Goal: Task Accomplishment & Management: Manage account settings

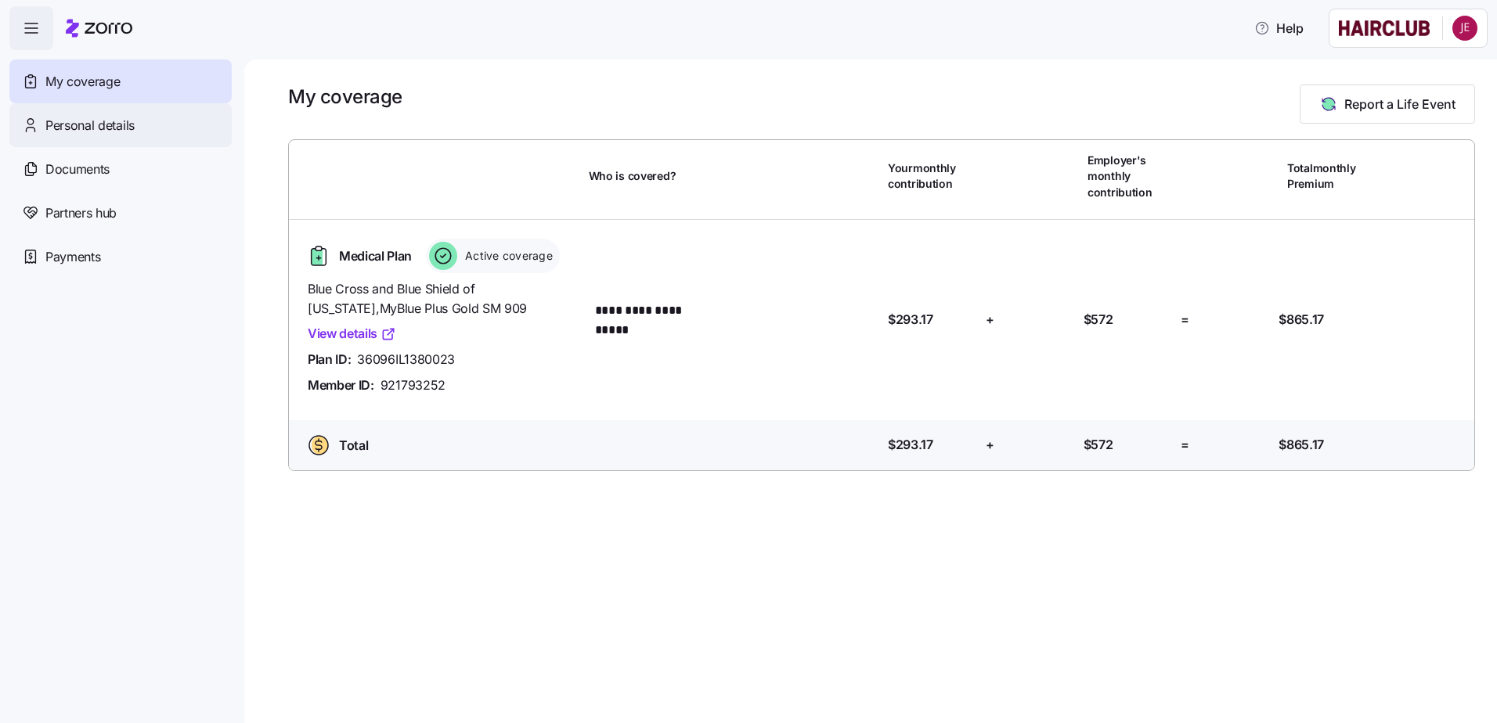
click at [142, 120] on div "Personal details" at bounding box center [120, 125] width 222 height 44
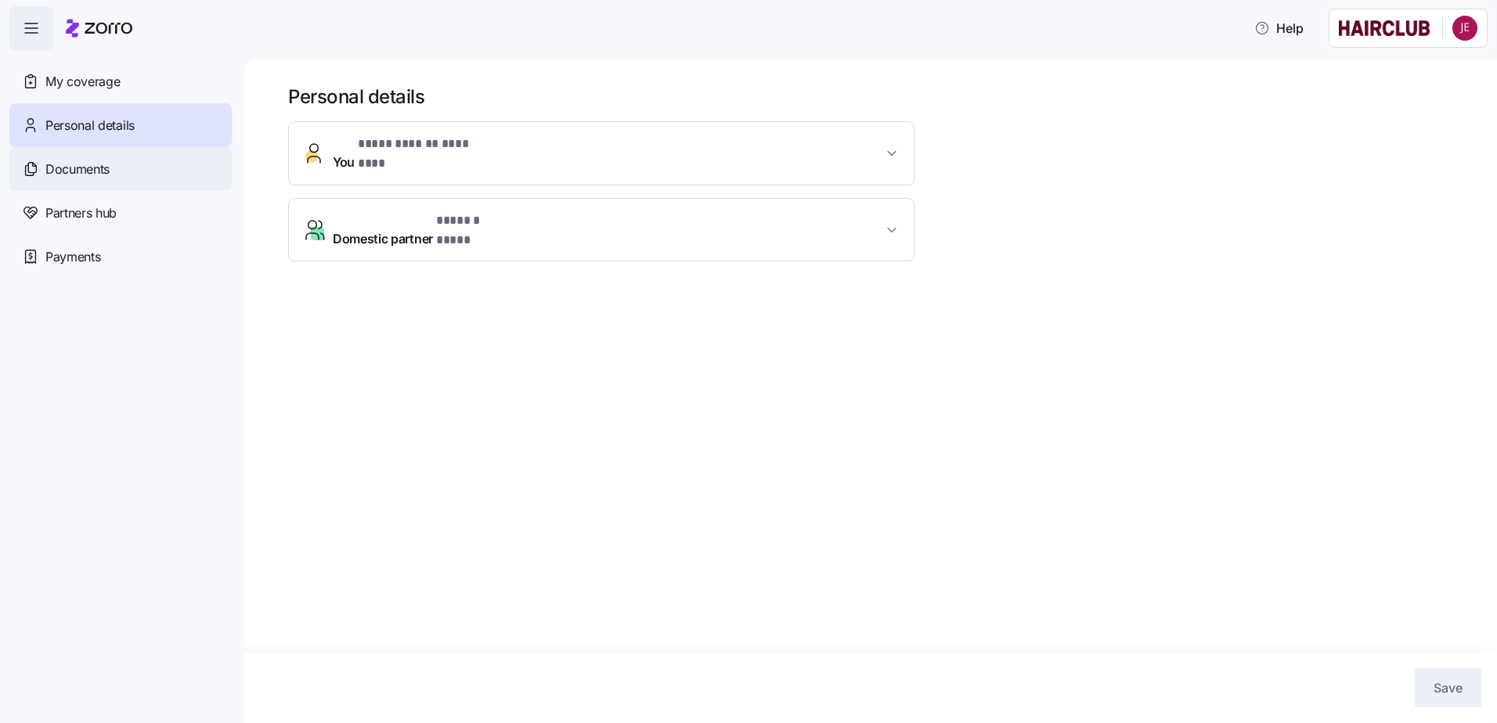
click at [117, 178] on div "Documents" at bounding box center [120, 169] width 222 height 44
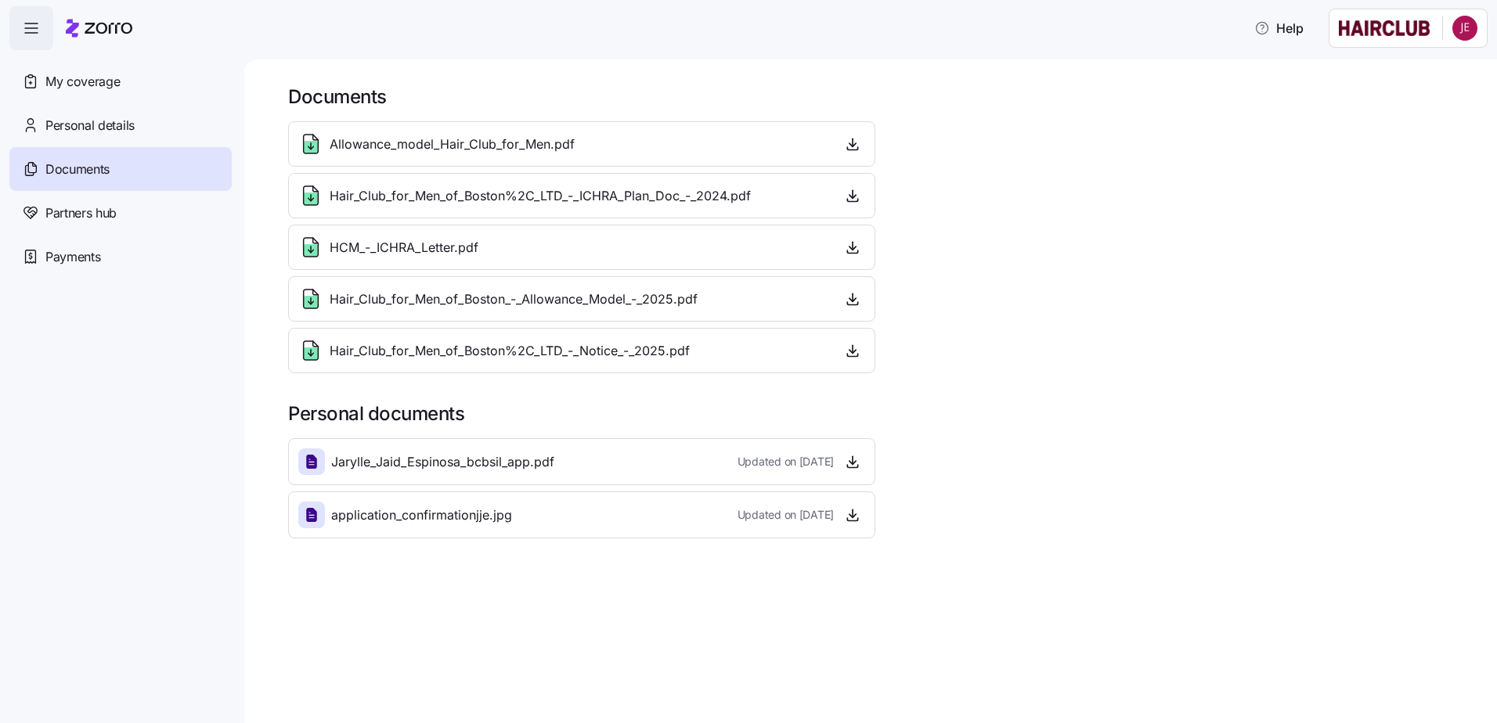
click at [490, 461] on span "Jarylle_Jaid_Espinosa_bcbsil_app.pdf" at bounding box center [442, 463] width 223 height 20
click at [319, 469] on icon at bounding box center [311, 462] width 19 height 19
click at [37, 20] on icon "button" at bounding box center [31, 28] width 19 height 19
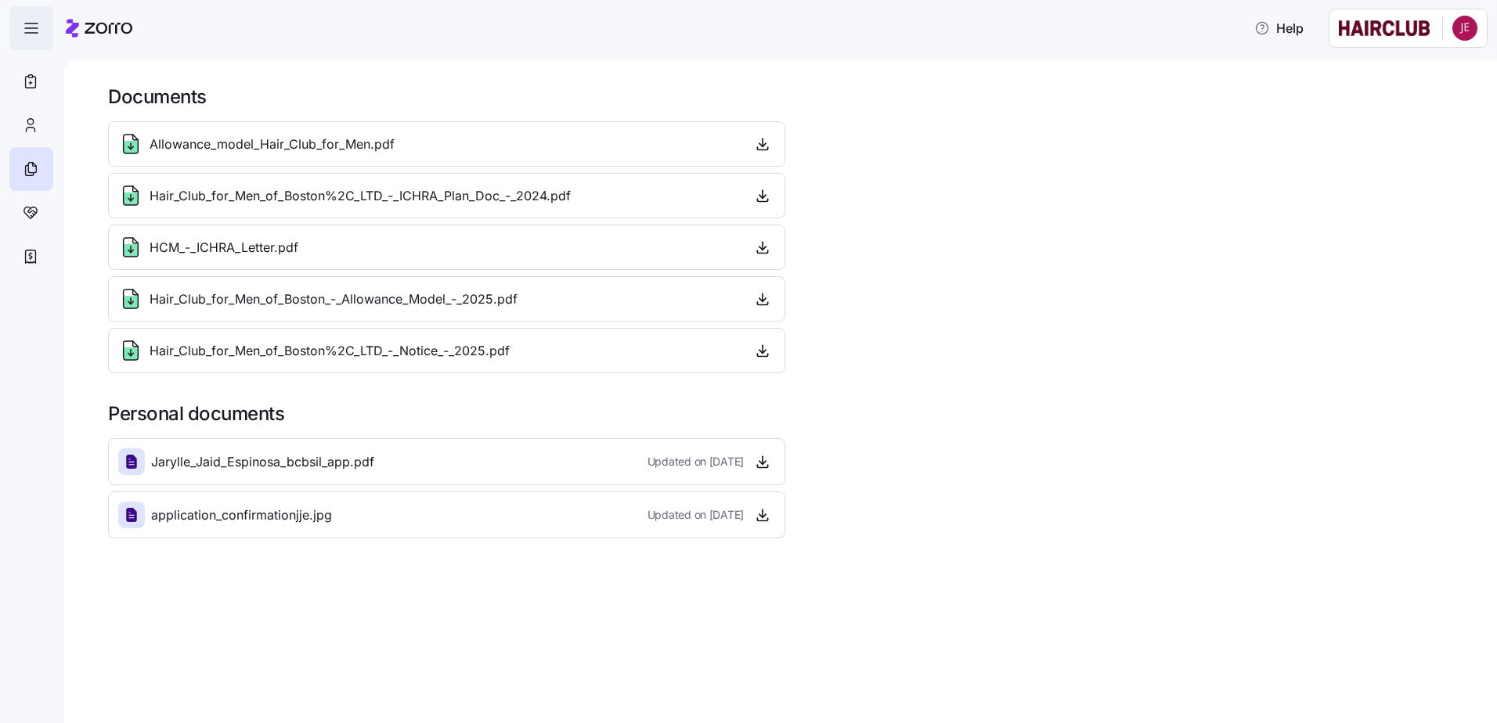
click at [36, 19] on span "button" at bounding box center [31, 28] width 42 height 42
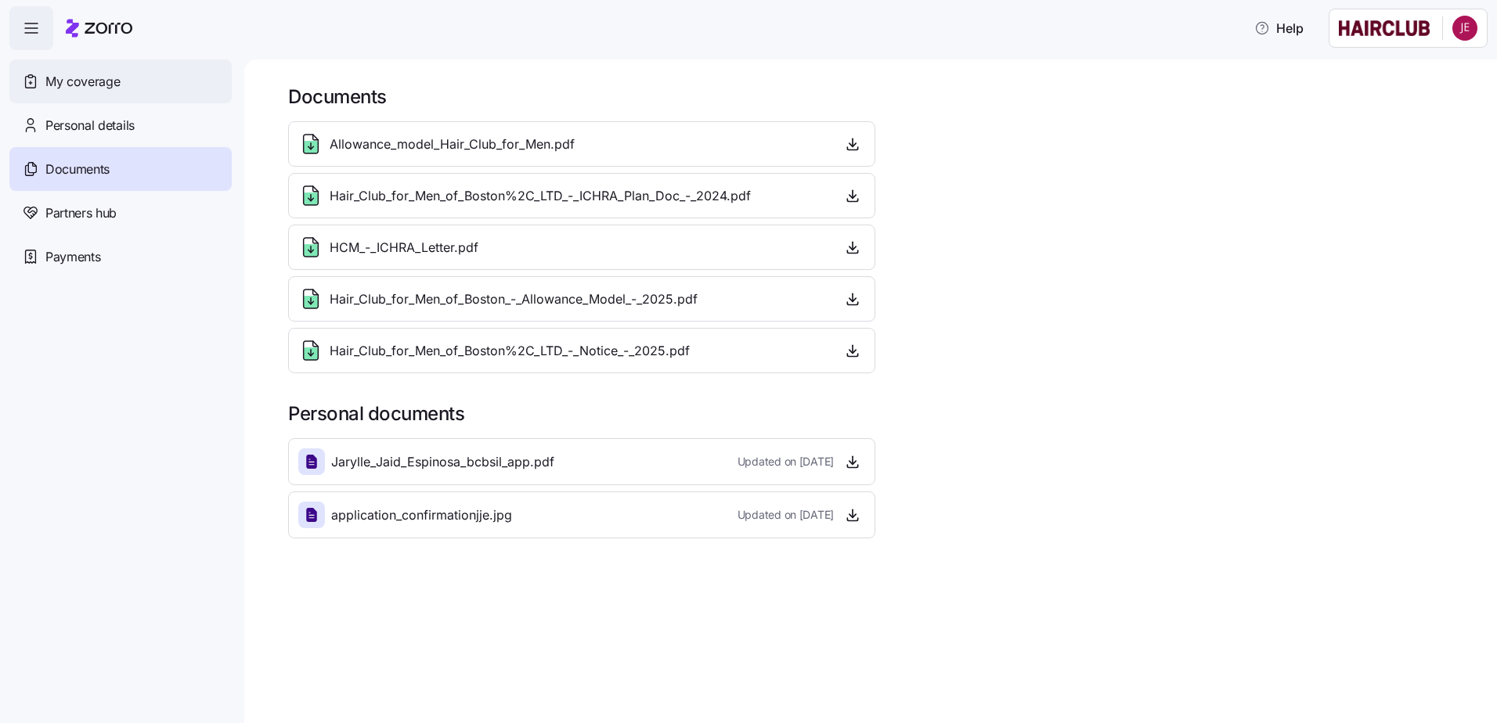
click at [60, 73] on span "My coverage" at bounding box center [82, 82] width 74 height 20
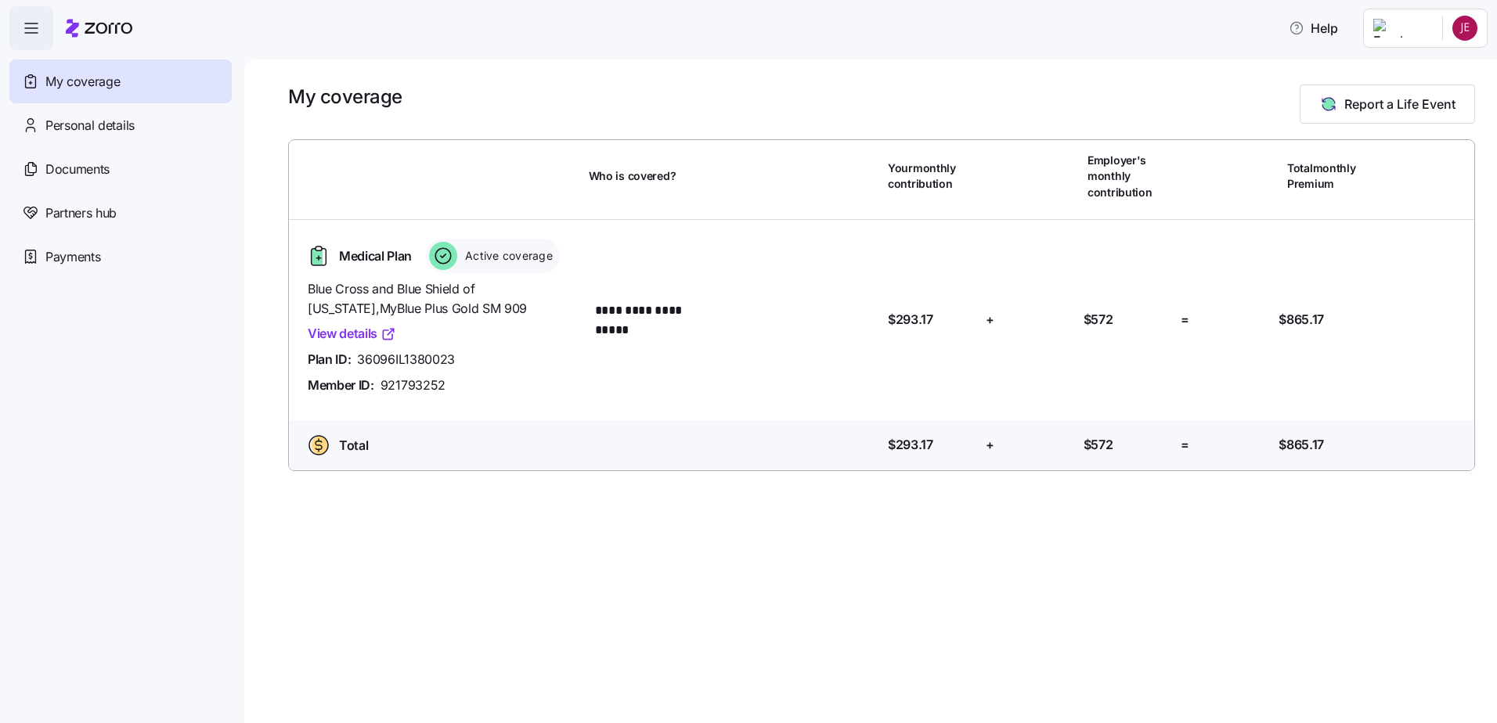
click at [673, 215] on div "**********" at bounding box center [882, 305] width 1198 height 343
click at [668, 211] on div "**********" at bounding box center [882, 305] width 1198 height 343
click at [1120, 233] on div "**********" at bounding box center [882, 320] width 1198 height 200
click at [1337, 96] on span "Report a Life Event" at bounding box center [1387, 104] width 136 height 19
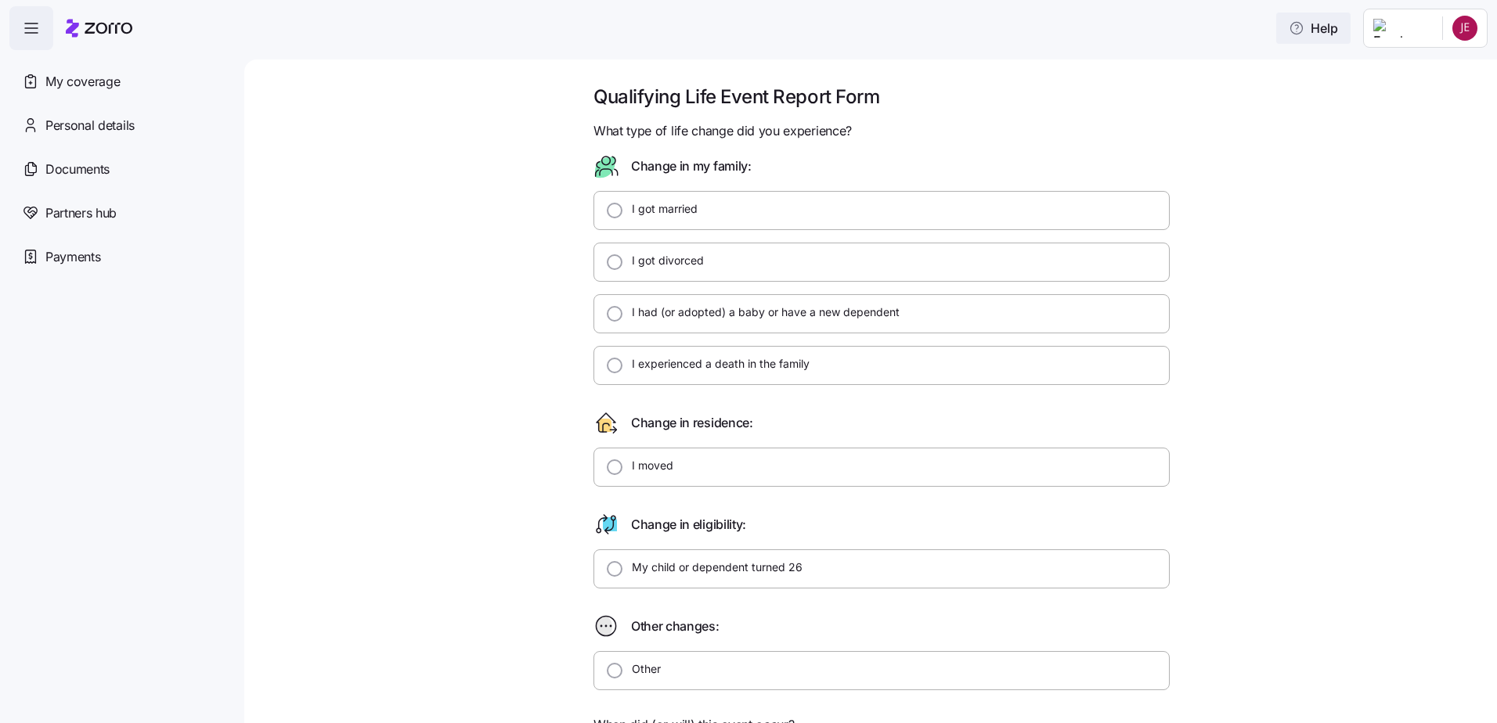
click at [1289, 31] on span "Help" at bounding box center [1313, 28] width 49 height 19
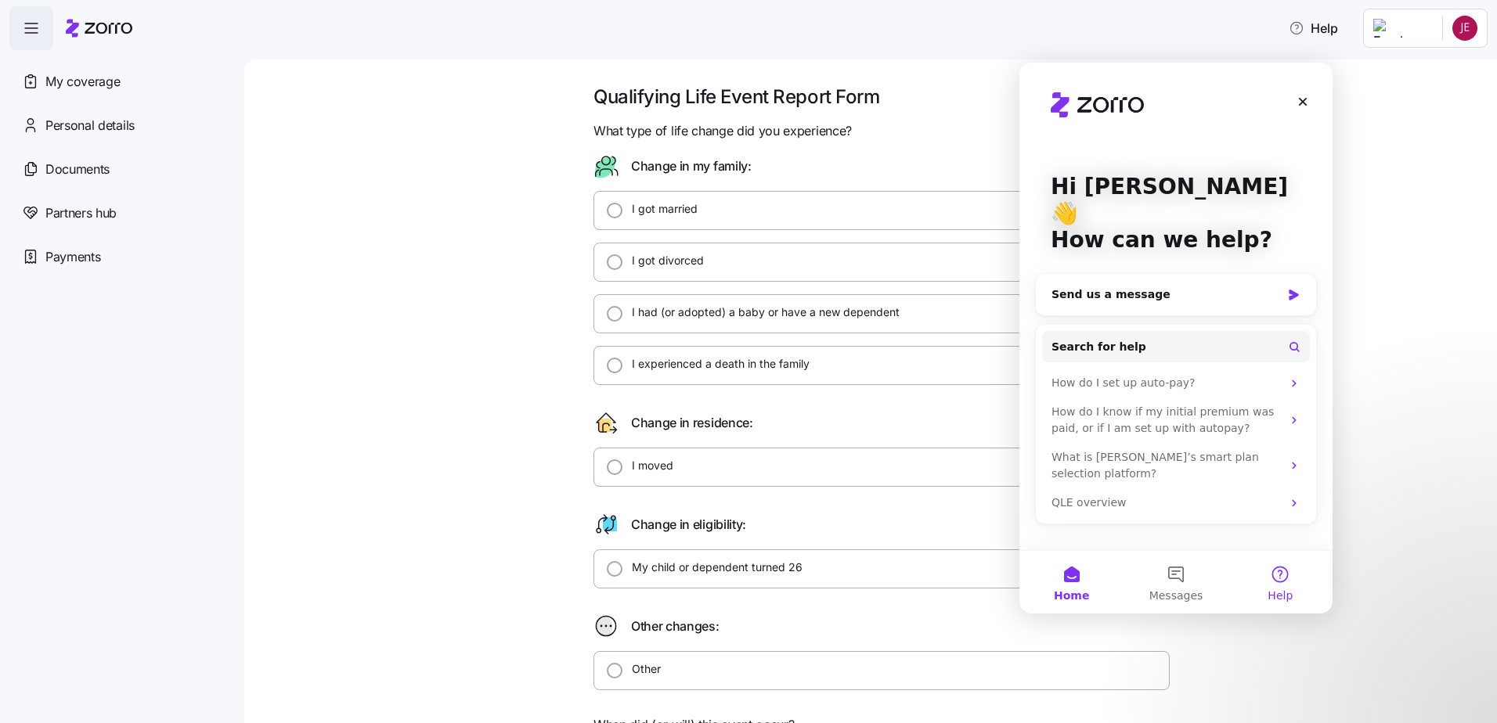
click at [1279, 590] on span "Help" at bounding box center [1280, 595] width 25 height 11
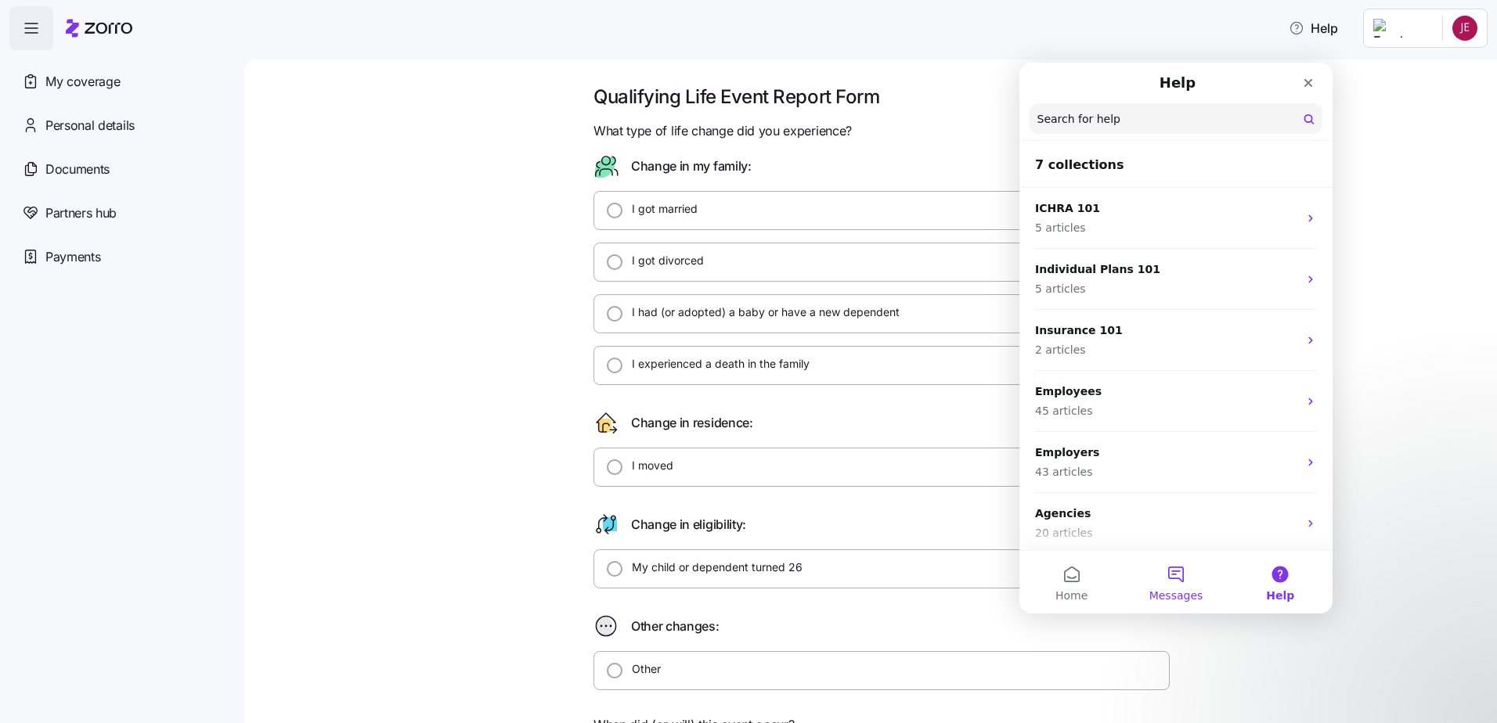
click at [1178, 593] on span "Messages" at bounding box center [1176, 595] width 54 height 11
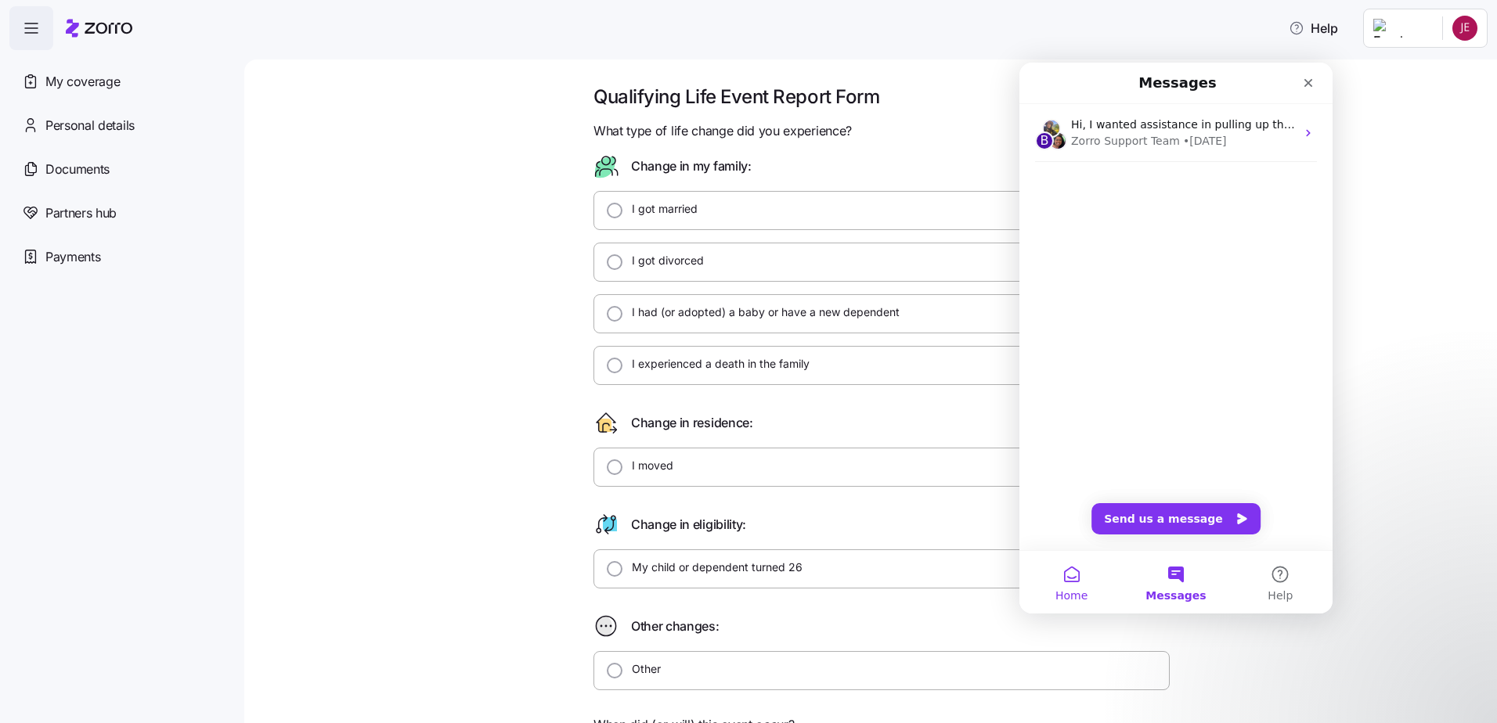
click at [1073, 576] on button "Home" at bounding box center [1071, 582] width 104 height 63
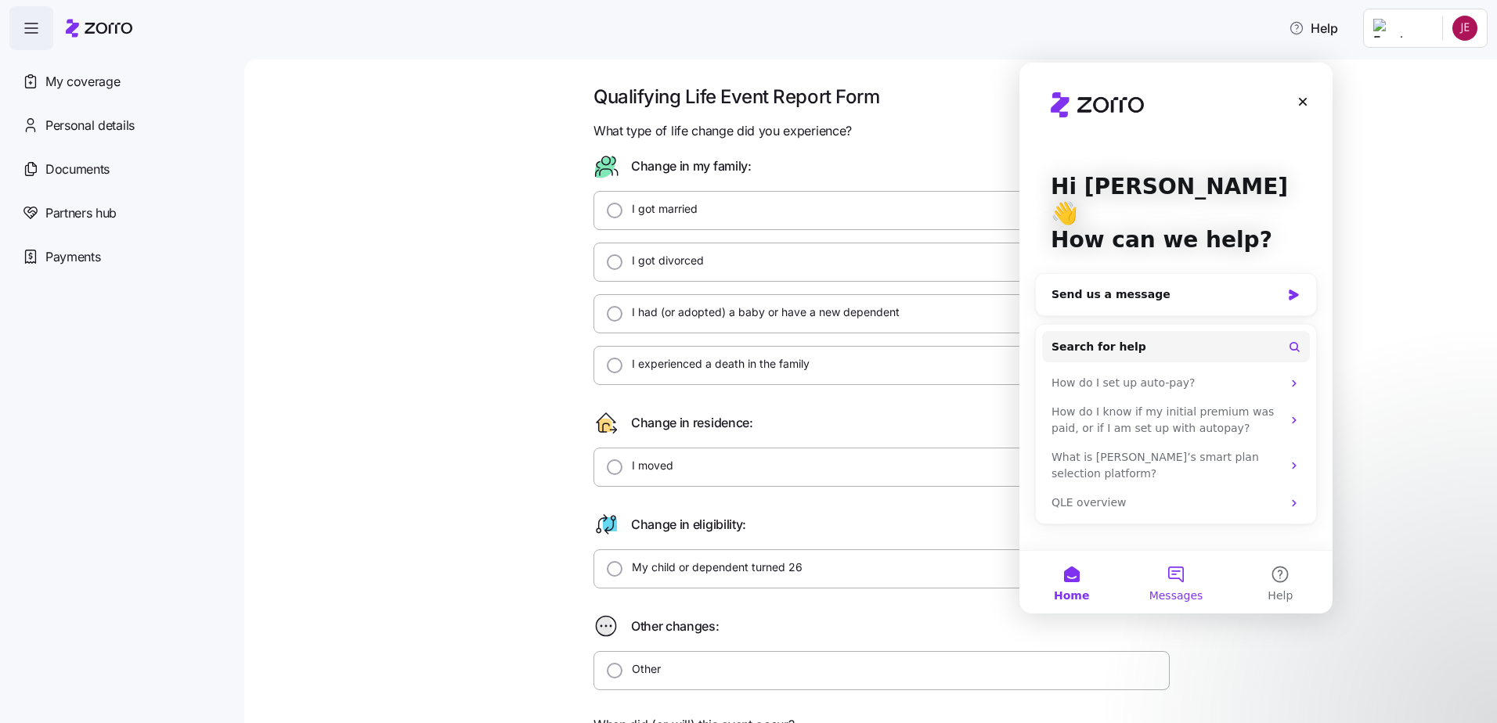
click at [1165, 592] on span "Messages" at bounding box center [1176, 595] width 54 height 11
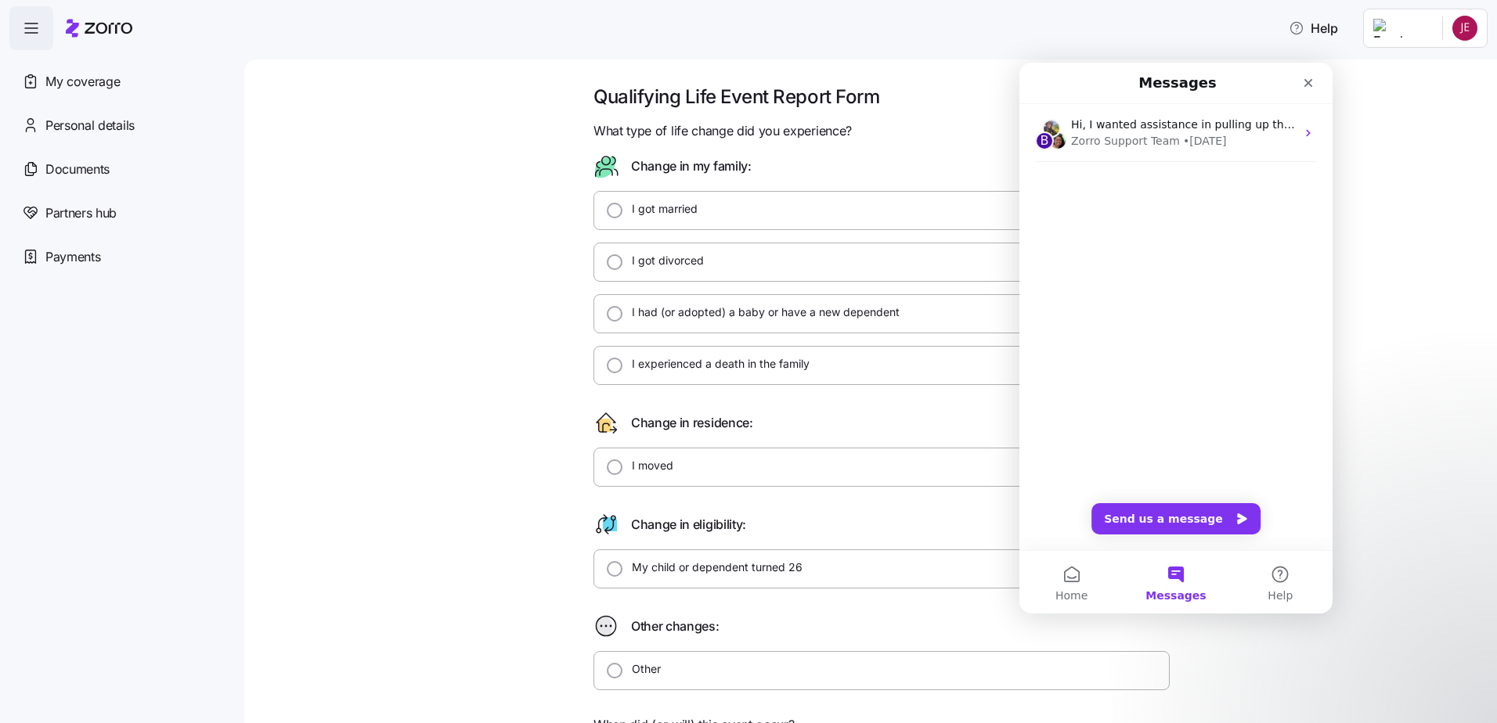
click at [40, 14] on span "button" at bounding box center [31, 28] width 42 height 42
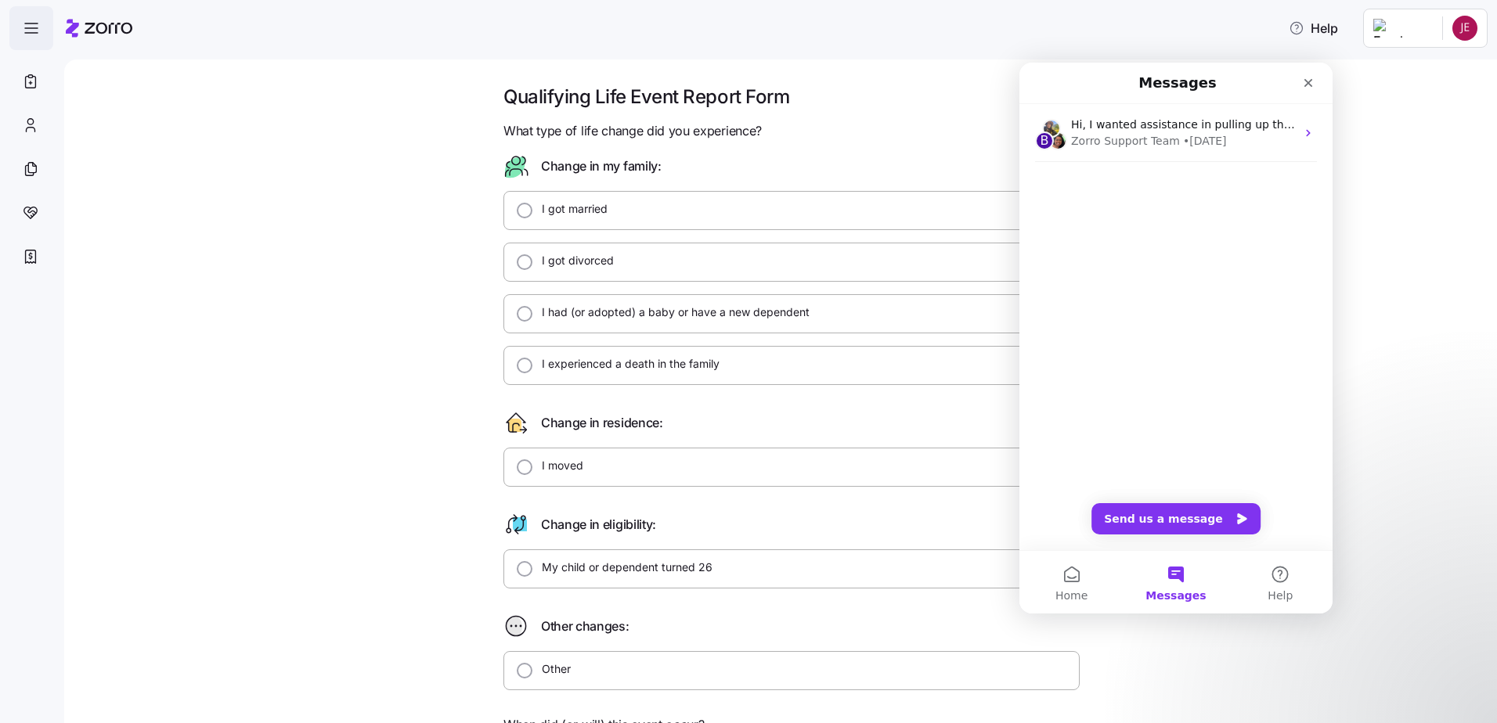
click at [38, 19] on span "button" at bounding box center [31, 28] width 42 height 42
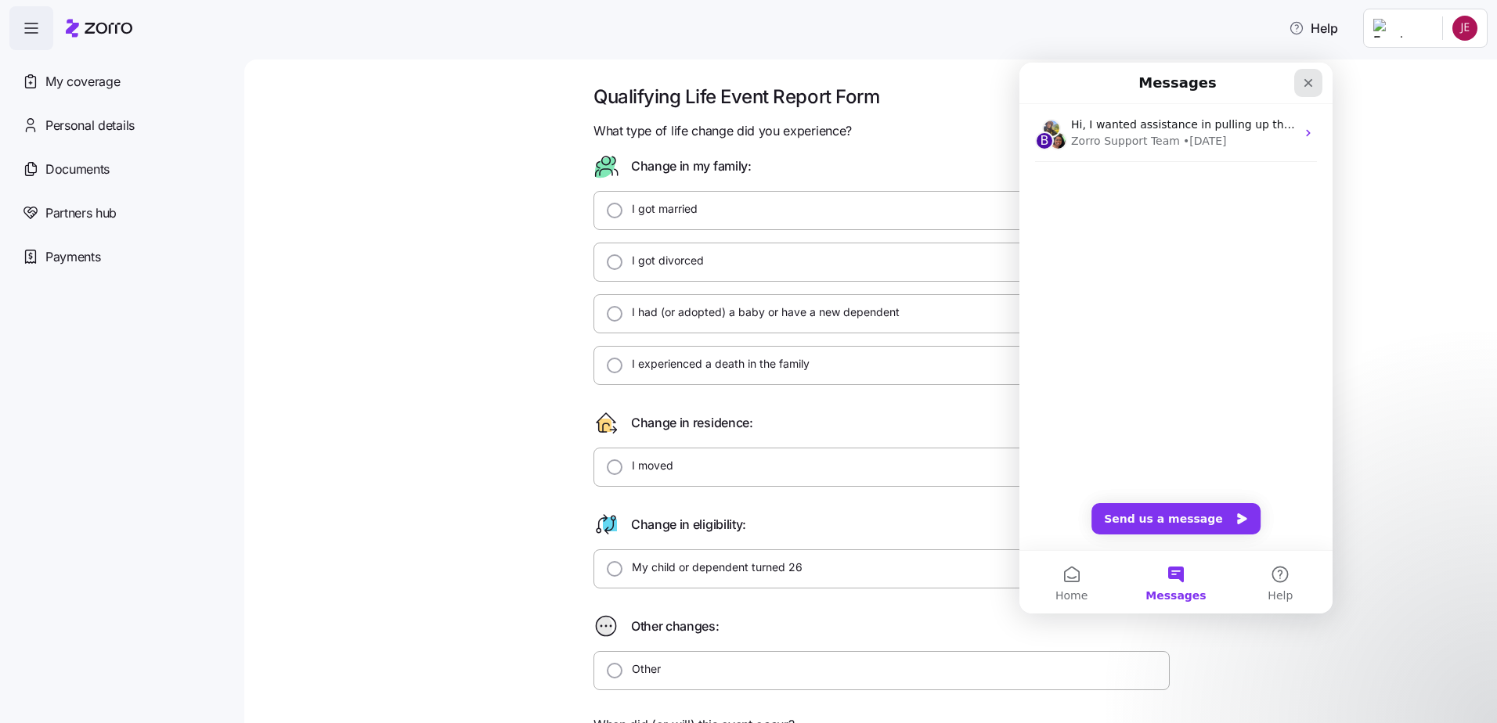
click at [1313, 82] on icon "Close" at bounding box center [1308, 83] width 13 height 13
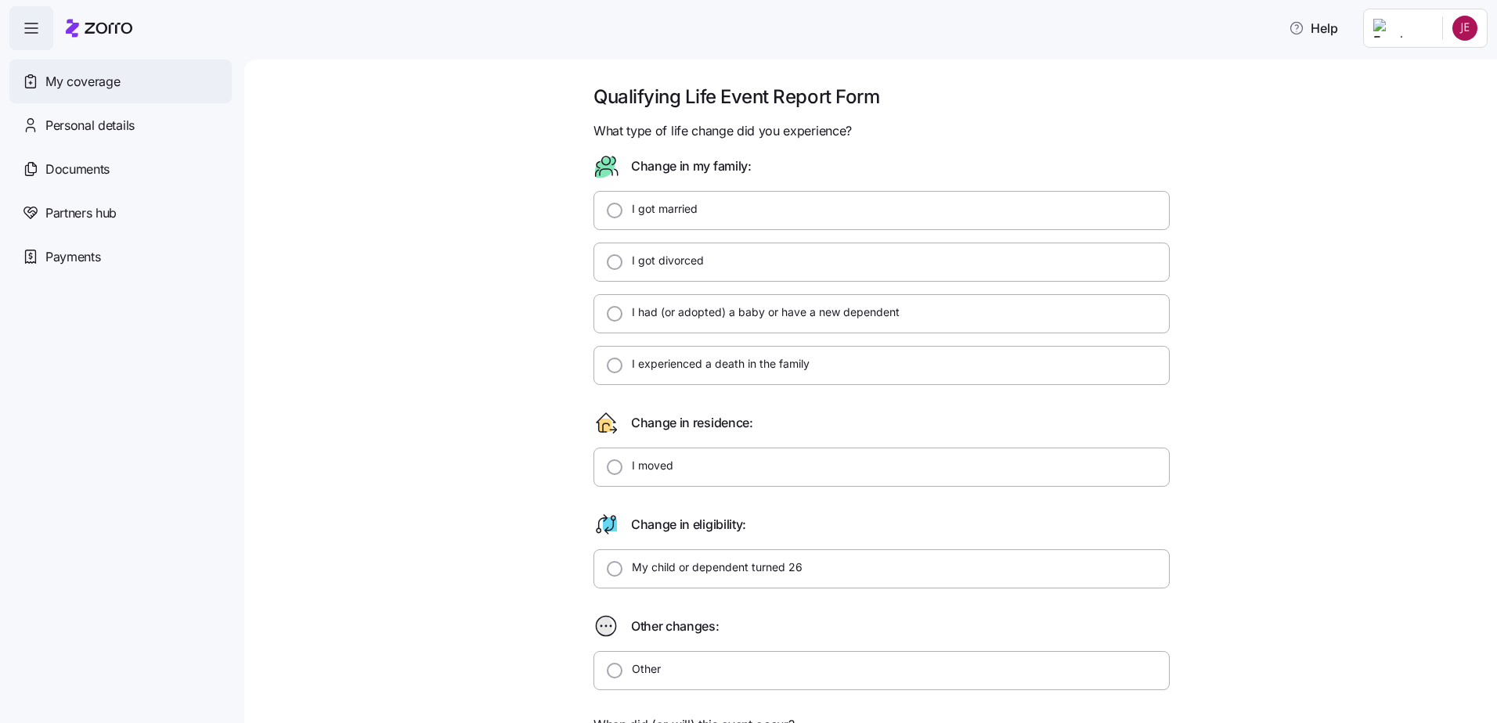
click at [85, 84] on span "My coverage" at bounding box center [82, 82] width 74 height 20
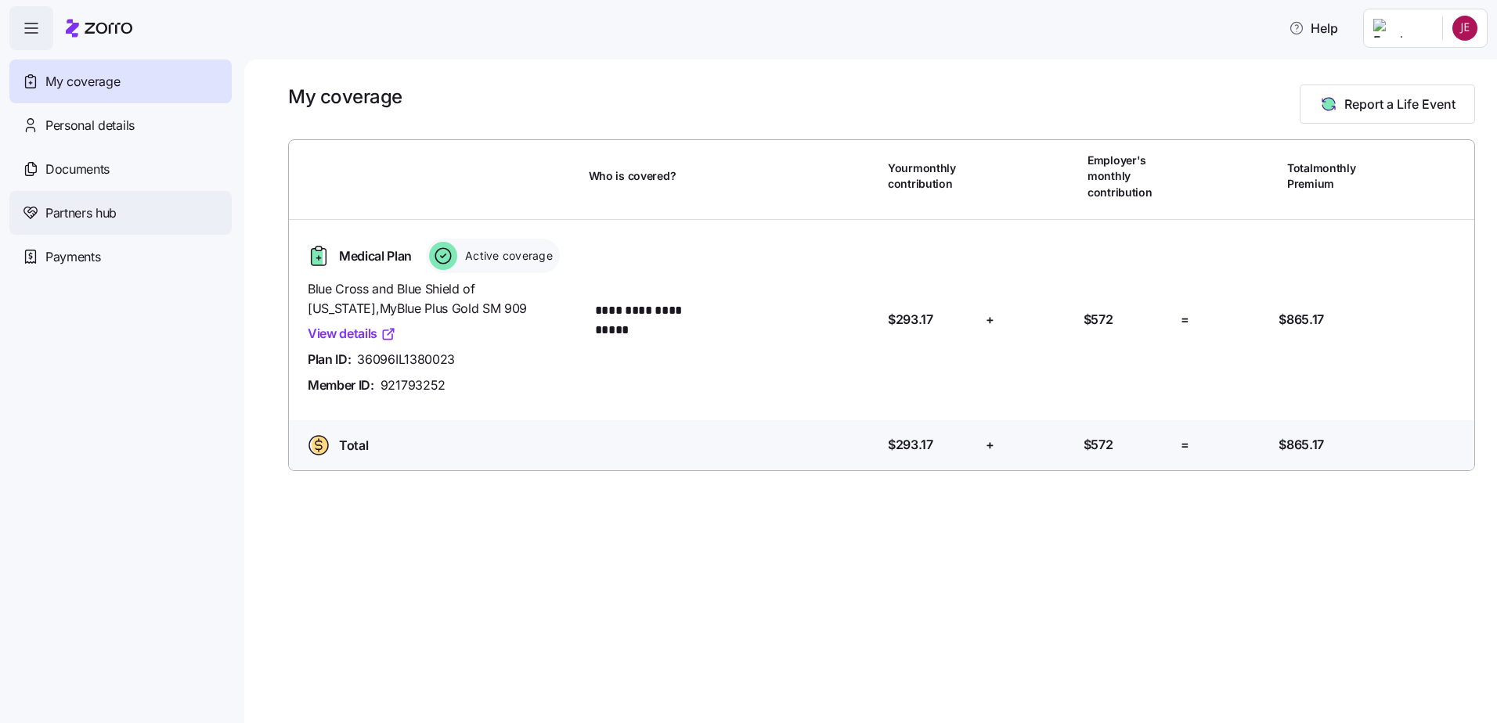
click at [106, 221] on span "Partners hub" at bounding box center [80, 214] width 71 height 20
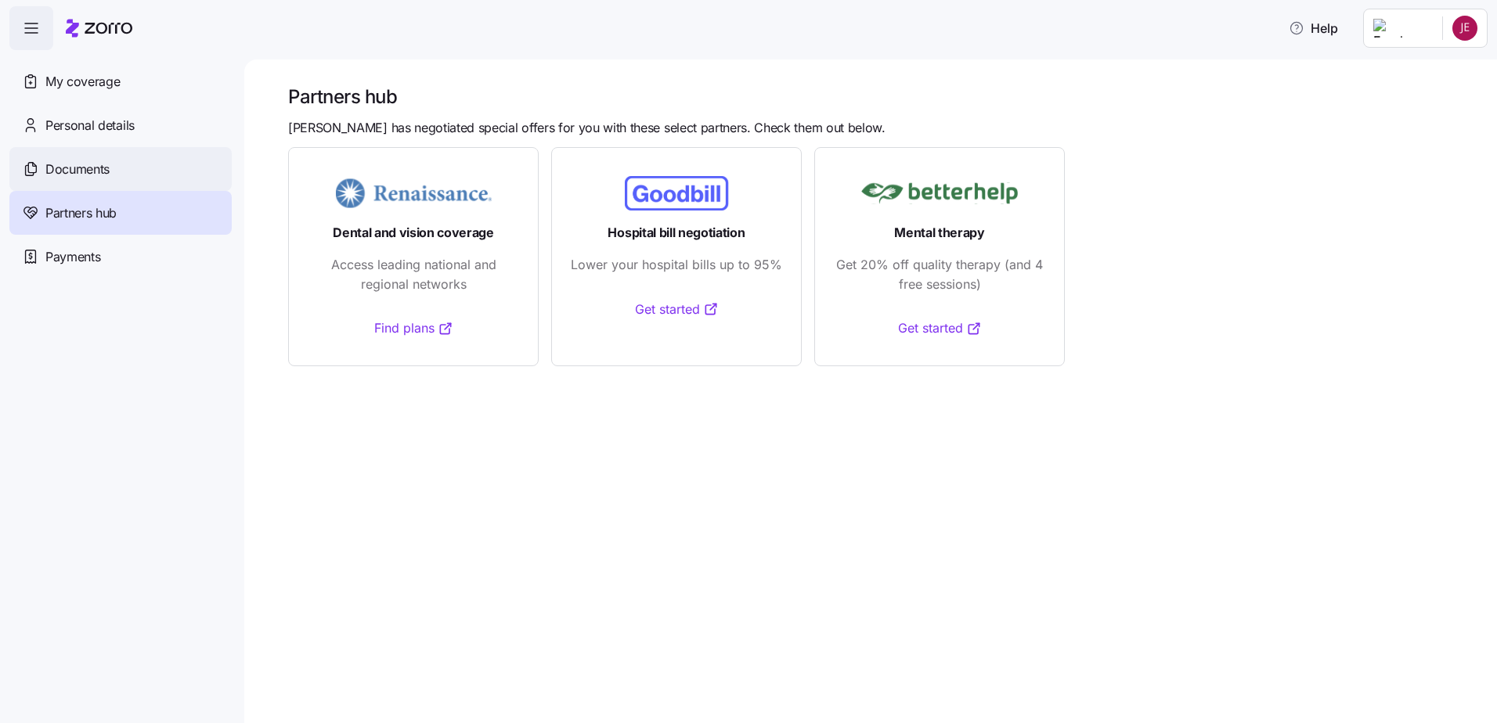
click at [45, 171] on span "Documents" at bounding box center [77, 170] width 64 height 20
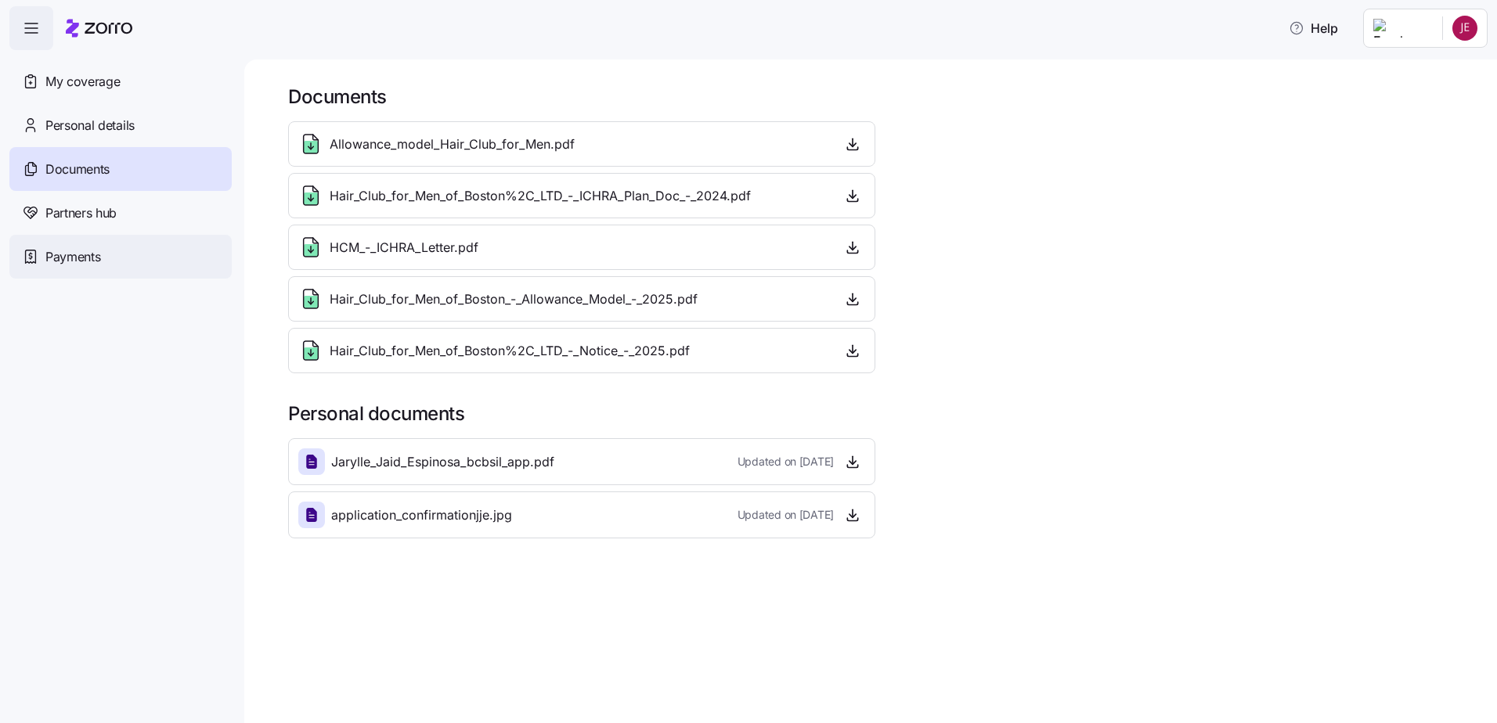
click at [63, 254] on span "Payments" at bounding box center [72, 257] width 55 height 20
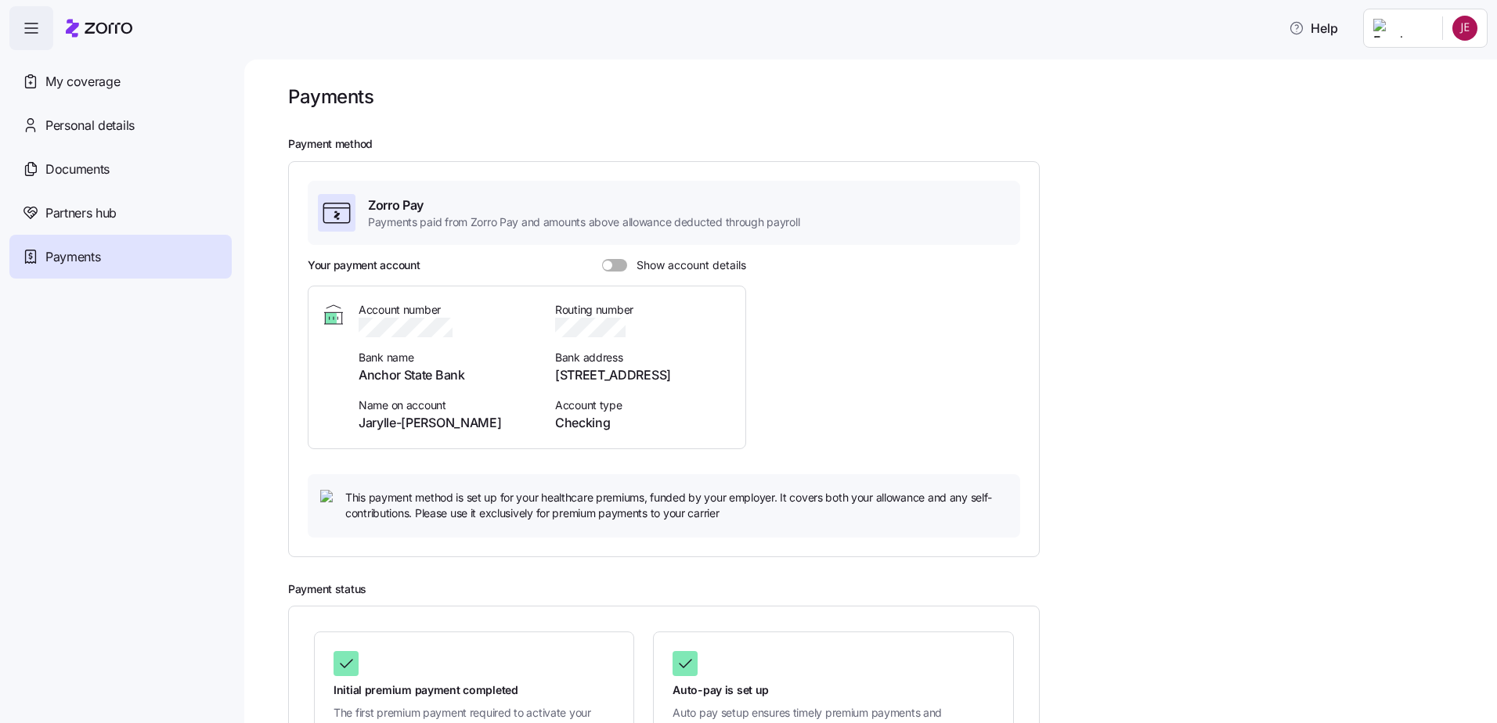
click at [78, 121] on span "Personal details" at bounding box center [89, 126] width 89 height 20
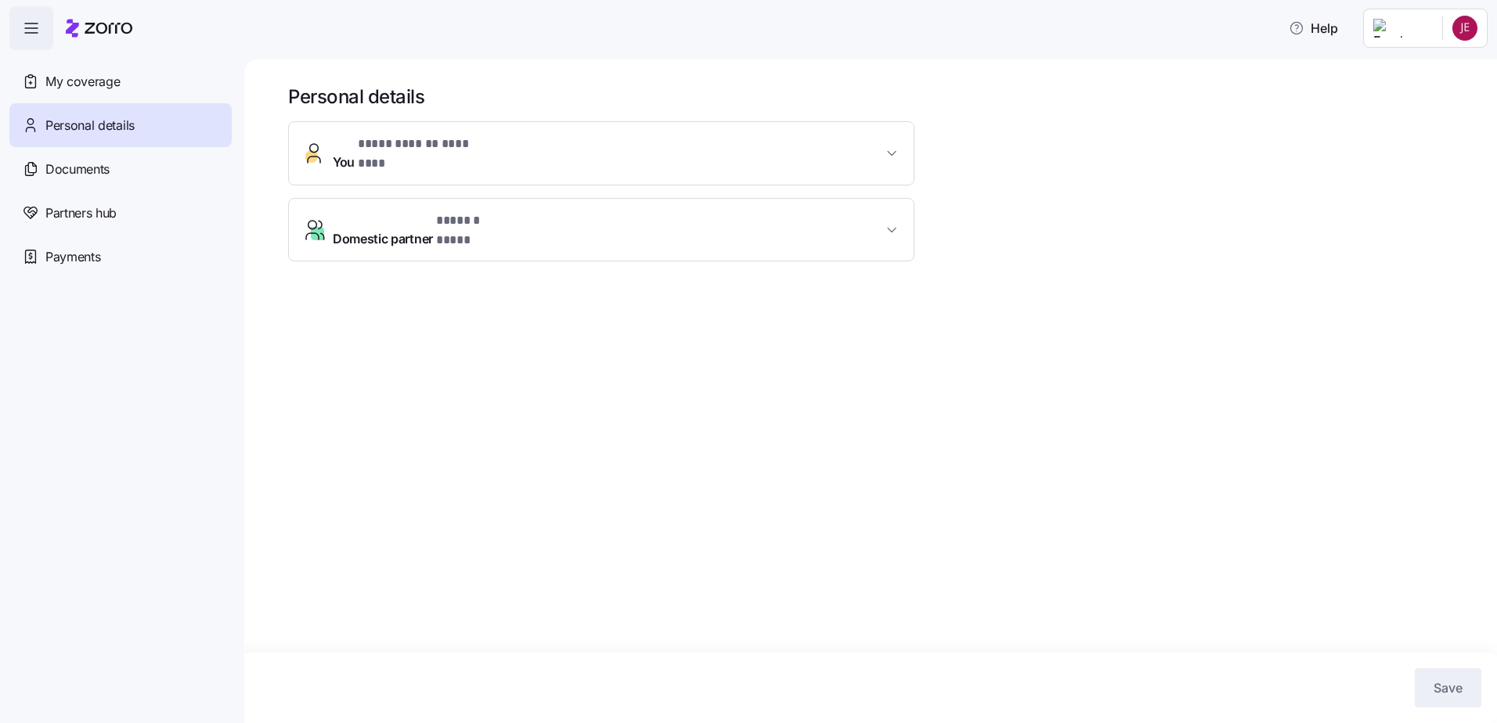
click at [633, 147] on span "**********" at bounding box center [608, 154] width 550 height 38
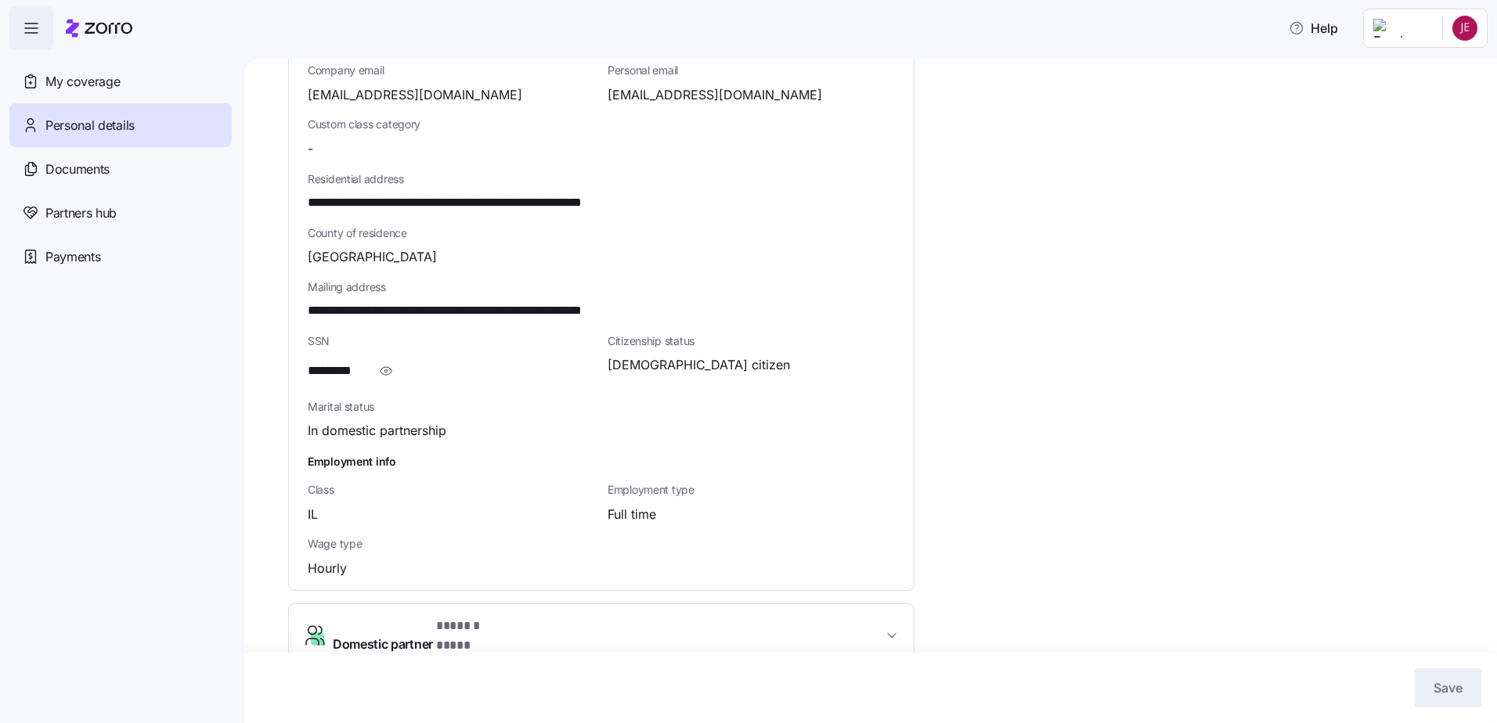
scroll to position [393, 0]
click at [546, 624] on span "Domestic partner * ****** **** *" at bounding box center [608, 635] width 550 height 38
click at [900, 627] on span "button" at bounding box center [891, 635] width 19 height 16
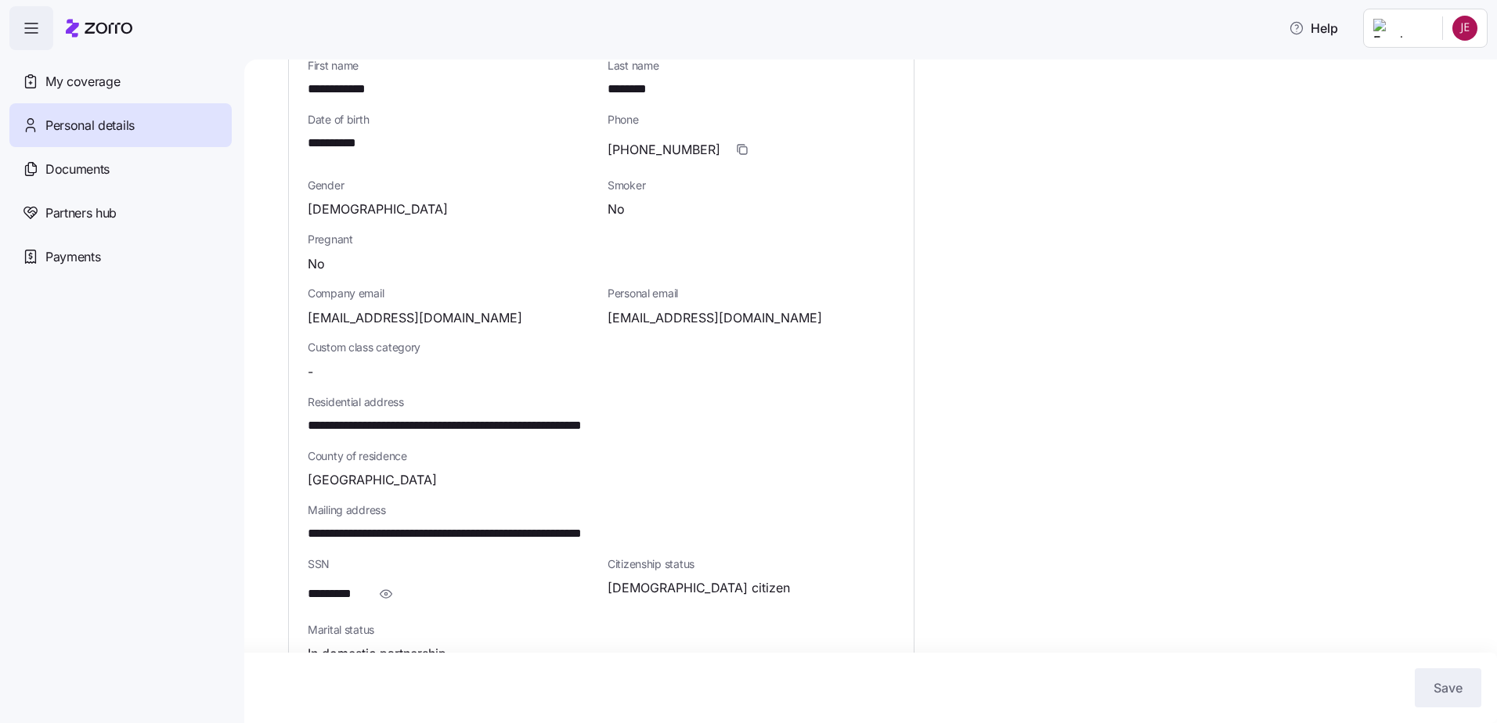
scroll to position [0, 0]
